Goal: Communication & Community: Answer question/provide support

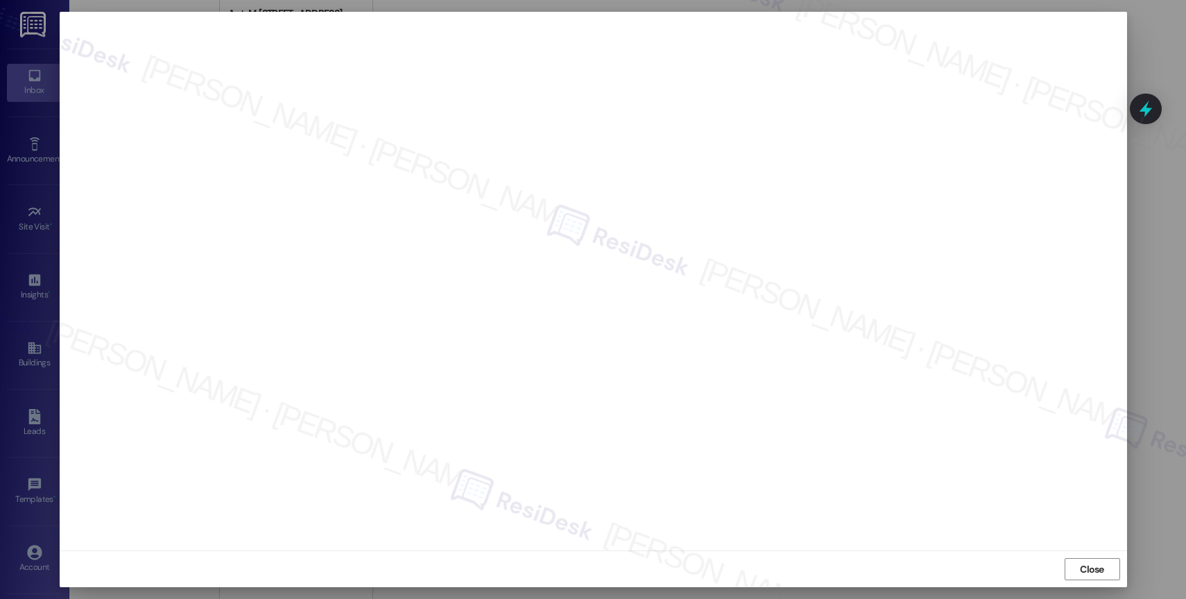
click at [23, 52] on div at bounding box center [593, 299] width 1186 height 599
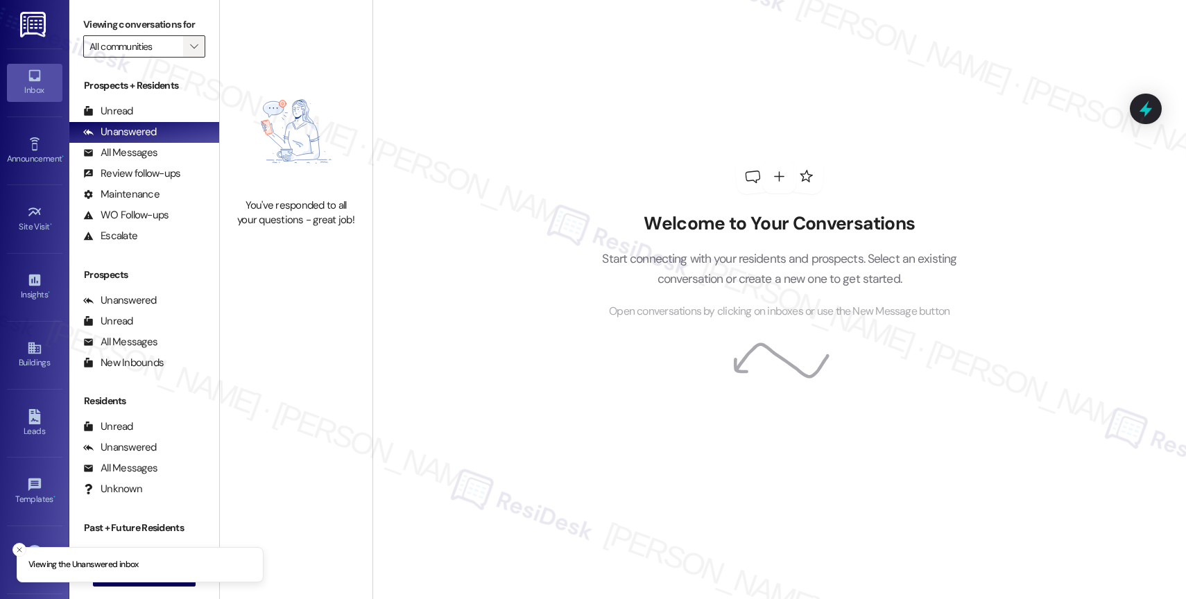
click at [190, 52] on icon "" at bounding box center [194, 46] width 8 height 11
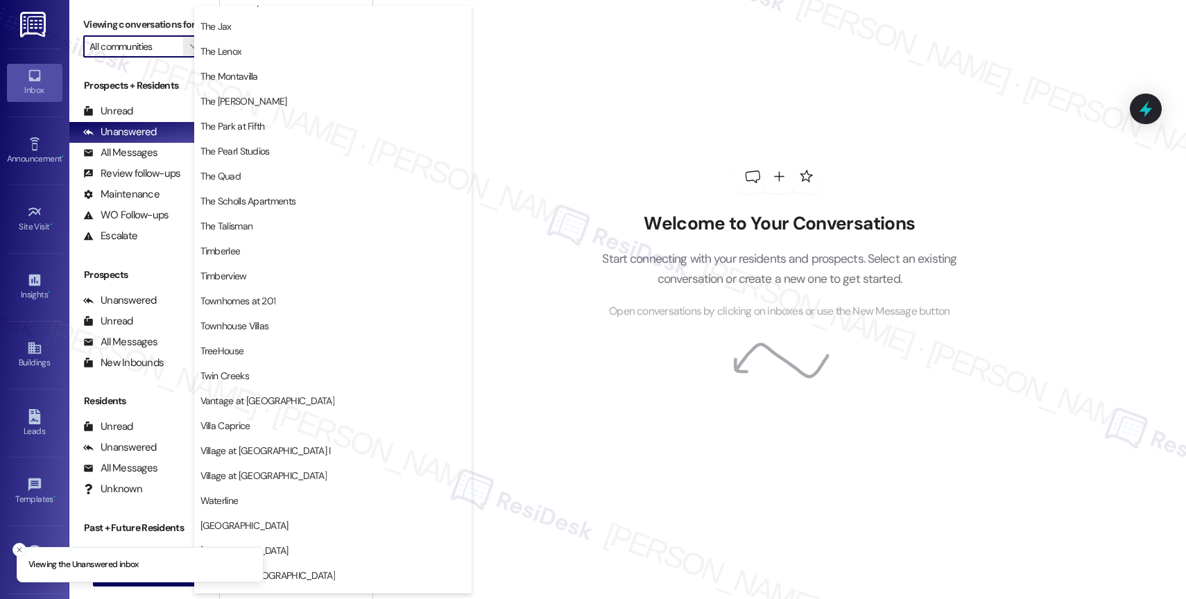
scroll to position [2558, 0]
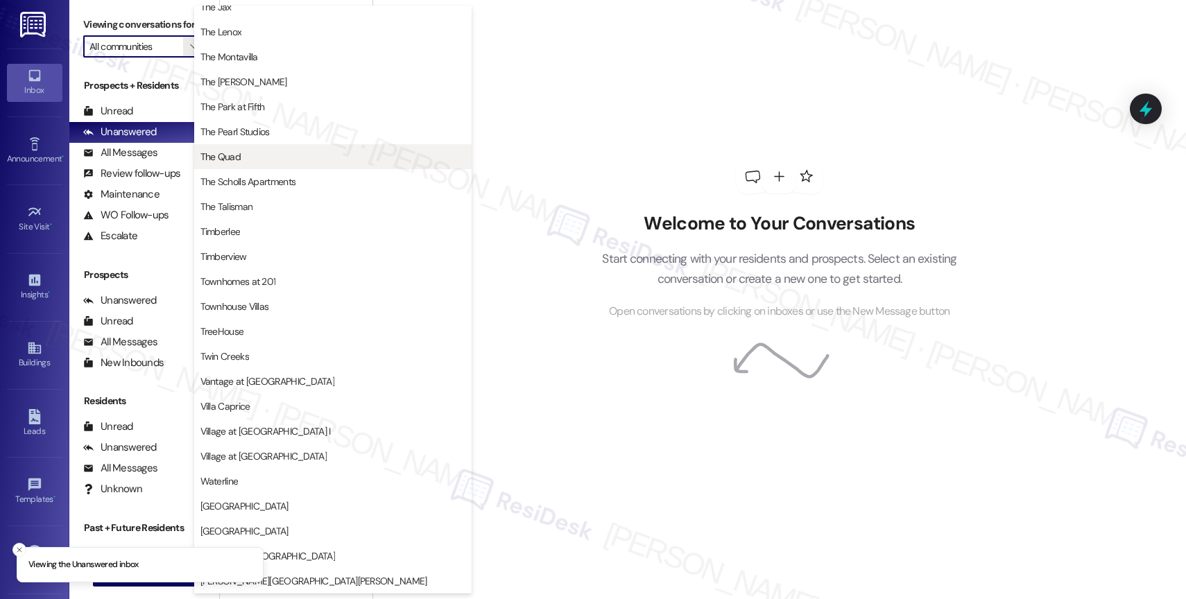
click at [271, 155] on span "The Quad" at bounding box center [332, 157] width 265 height 14
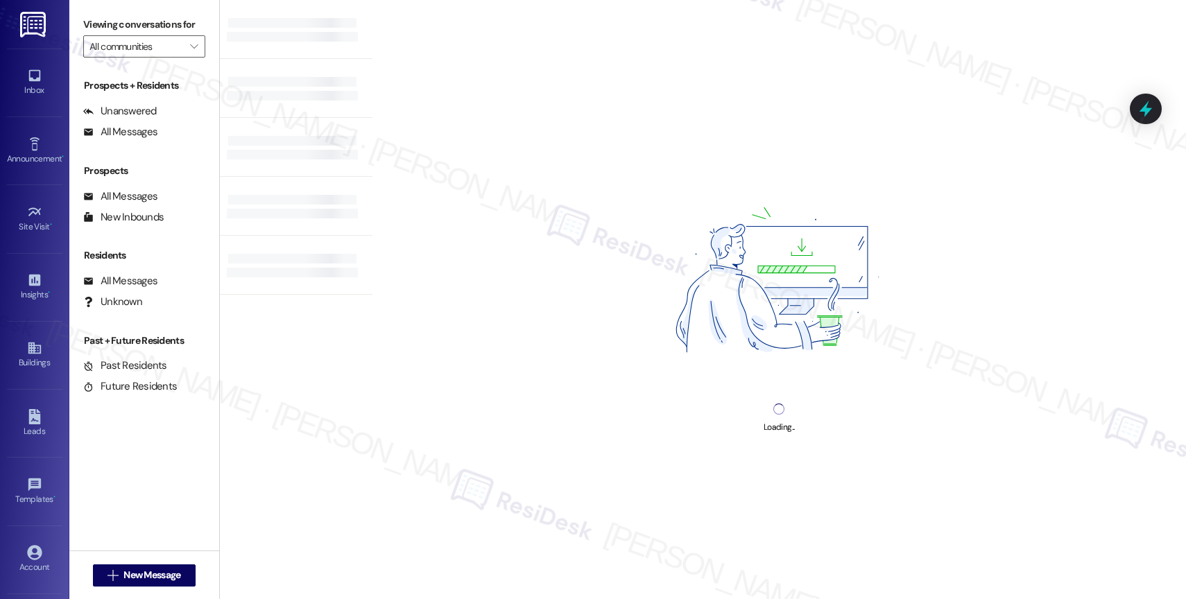
type input "The Quad"
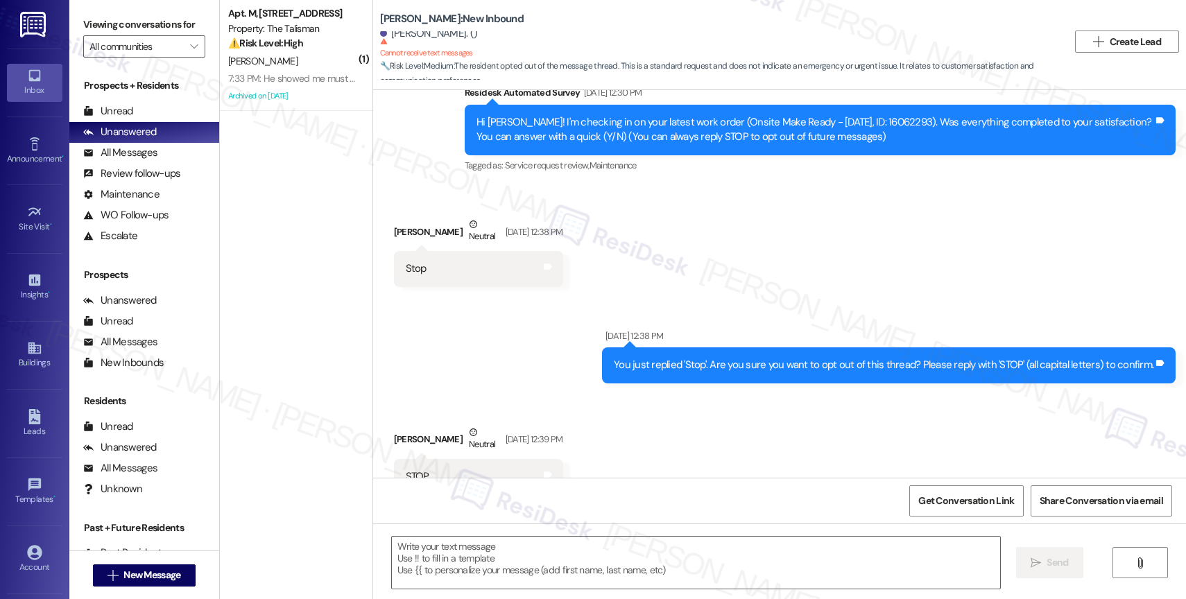
scroll to position [38, 0]
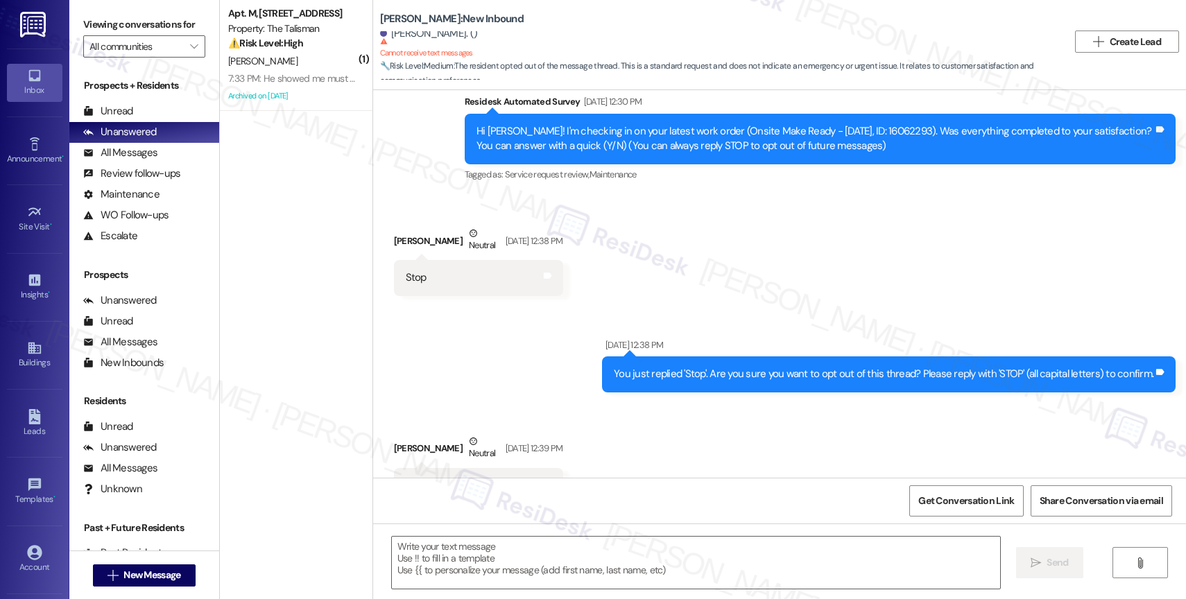
type textarea "Fetching suggested responses. Please feel free to read through the conversation…"
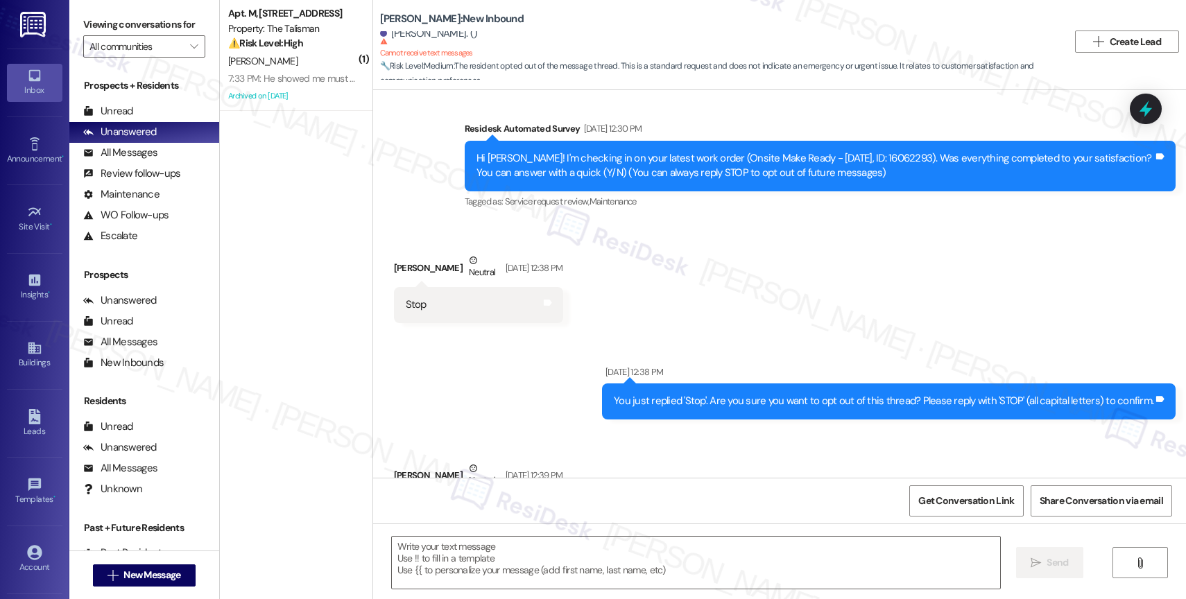
scroll to position [0, 0]
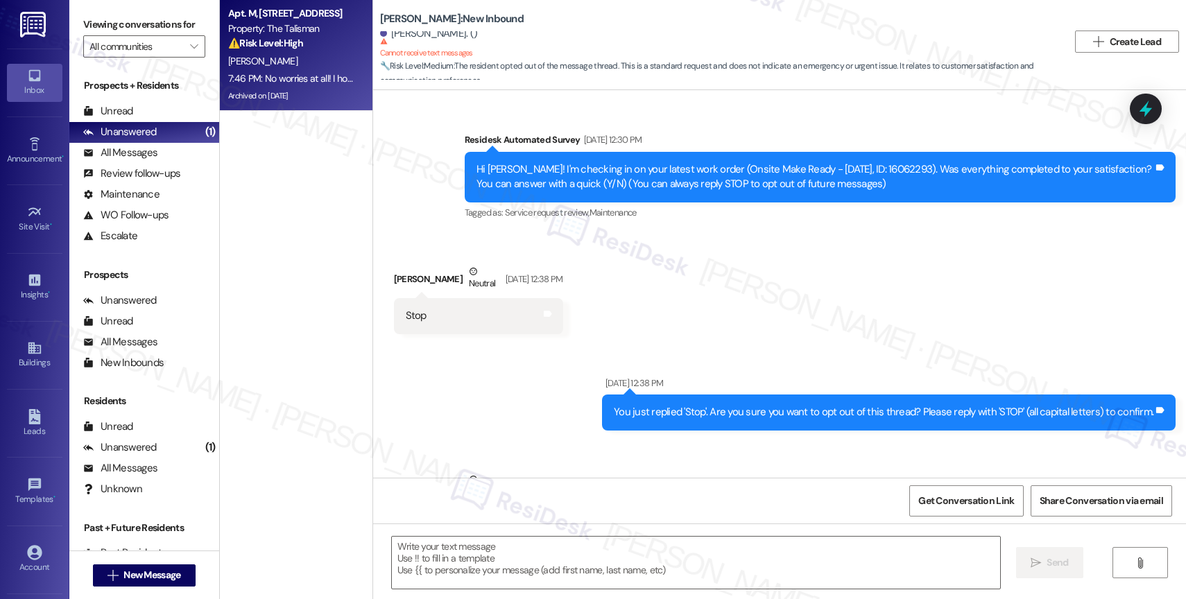
click at [256, 60] on div "C. Grant" at bounding box center [292, 61] width 131 height 17
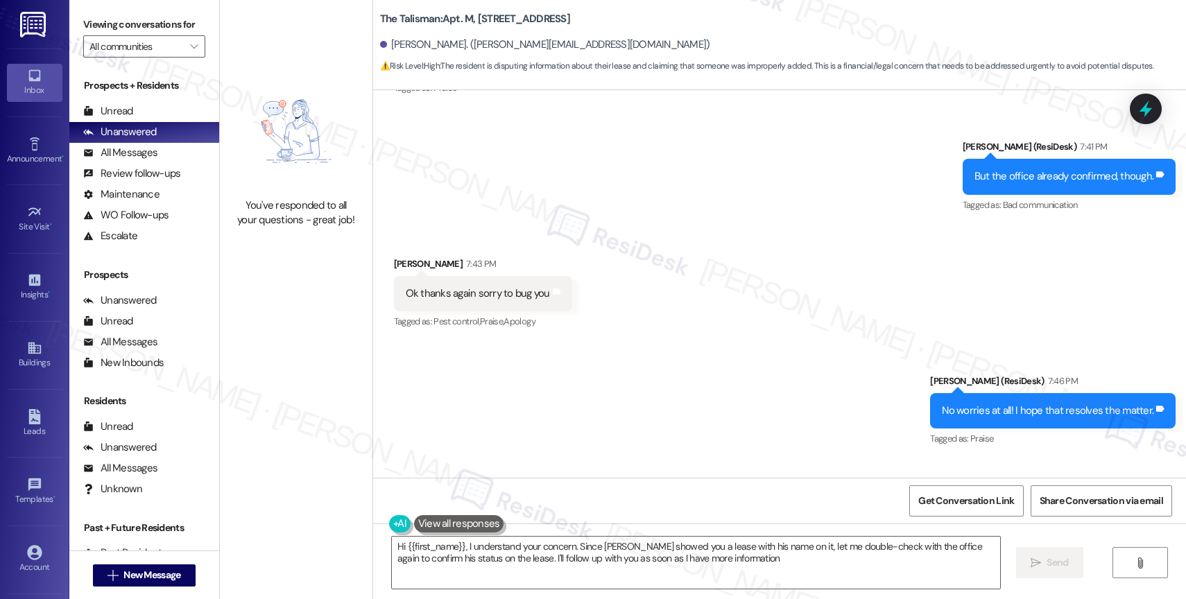
type textarea "Hi {{first_name}}, I understand your concern. Since Jeff showed you a lease wit…"
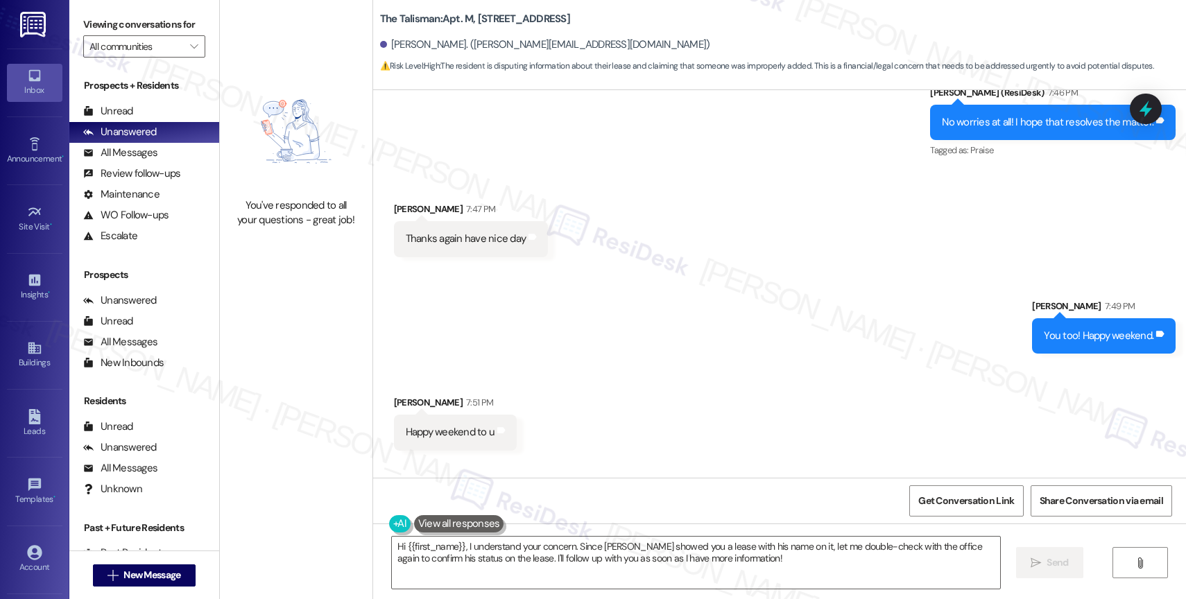
scroll to position [52266, 0]
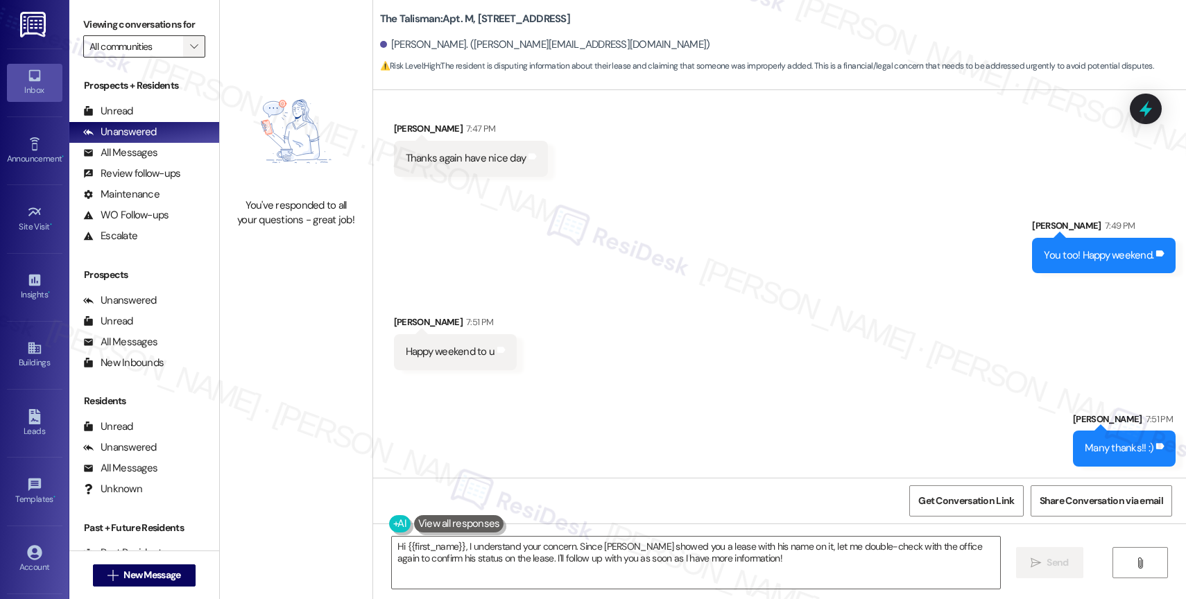
click at [187, 52] on span "" at bounding box center [193, 46] width 13 height 22
